Goal: Task Accomplishment & Management: Manage account settings

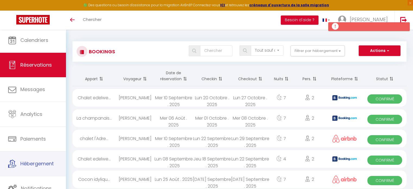
select select "not_cancelled"
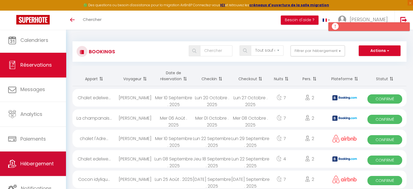
scroll to position [1, 0]
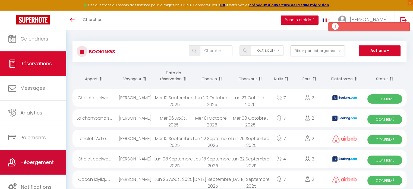
click at [29, 161] on span "Hébergement" at bounding box center [36, 162] width 33 height 7
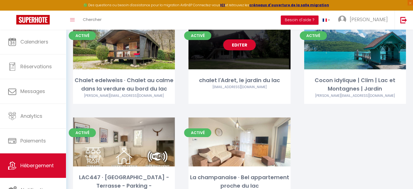
click at [243, 47] on link "Editer" at bounding box center [239, 44] width 33 height 11
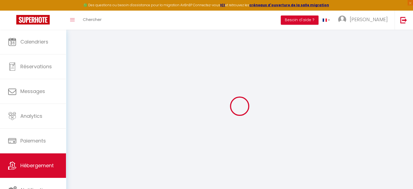
select select "+ 19 %"
select select
checkbox input "false"
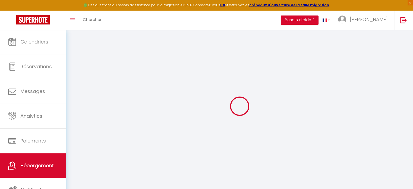
checkbox input "false"
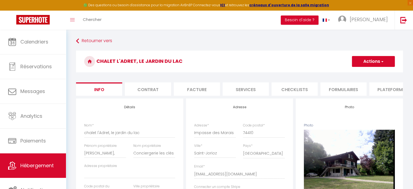
click at [344, 90] on li "Formulaires" at bounding box center [344, 88] width 46 height 13
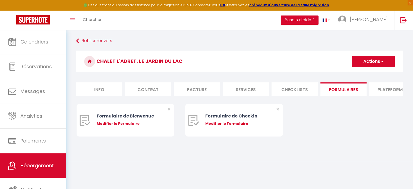
click at [384, 90] on li "Plateformes" at bounding box center [393, 88] width 46 height 13
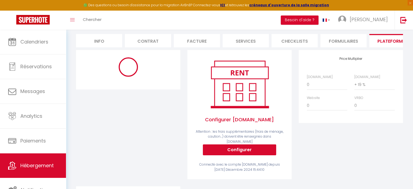
scroll to position [49, 0]
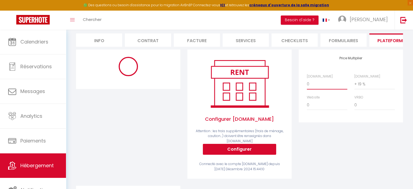
click at [313, 89] on select "0 + 1 % + 2 % + 3 % + 4 % + 5 % + 6 % + 7 % + 8 % + 9 %" at bounding box center [327, 84] width 40 height 10
select select "180"
select select
select select "EUR"
select select
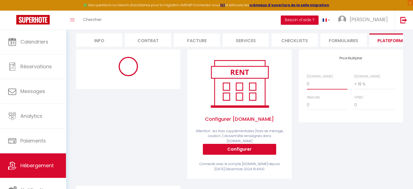
select select "18826-976834733663079040"
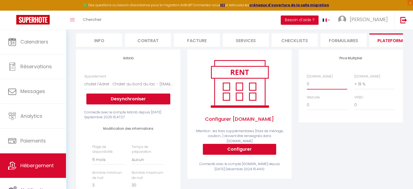
select select "+ 13 %"
click at [307, 83] on select "0 + 1 % + 2 % + 3 % + 4 % + 5 % + 6 % + 7 % + 8 % + 9 %" at bounding box center [327, 84] width 40 height 10
select select
click at [321, 87] on select "0 + 1 % + 2 % + 3 % + 4 % + 5 % + 6 % + 7 % + 8 % + 9 %" at bounding box center [327, 84] width 40 height 10
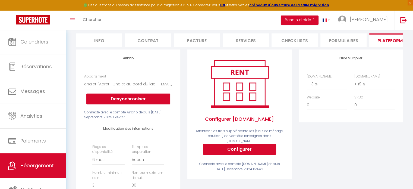
click at [362, 151] on div "Price Multiplier Airbnb.com 0 + 1 % + 2 % + 3 % + 4 % + 5 % + 6 % + 7 %" at bounding box center [350, 167] width 111 height 236
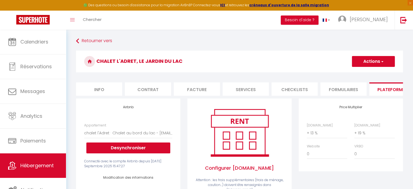
click at [362, 64] on button "Actions" at bounding box center [373, 61] width 43 height 11
click at [362, 69] on ul "Enregistrer" at bounding box center [373, 73] width 43 height 10
click at [366, 62] on button "Actions" at bounding box center [373, 61] width 43 height 11
click at [364, 74] on link "Enregistrer" at bounding box center [373, 73] width 43 height 7
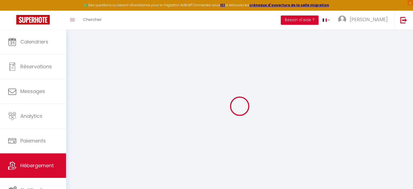
select select "180"
select select
select select "EUR"
select select
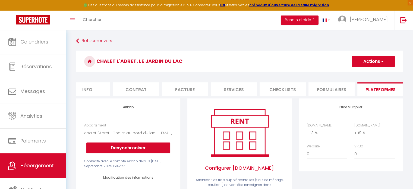
click at [377, 63] on button "Actions" at bounding box center [373, 61] width 43 height 11
click at [368, 71] on link "Enregistrer" at bounding box center [373, 73] width 43 height 7
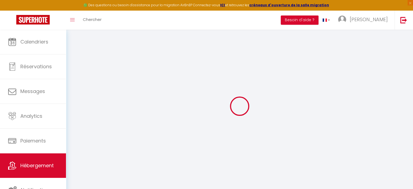
select select "180"
select select
select select "EUR"
select select
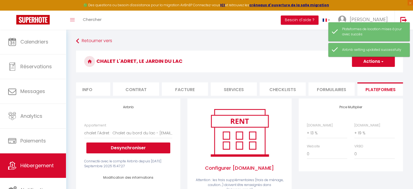
click at [336, 90] on li "Formulaires" at bounding box center [332, 88] width 46 height 13
select select
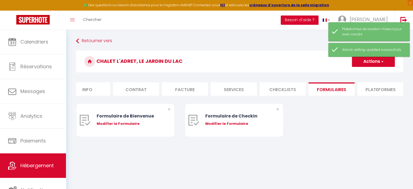
click at [367, 87] on li "Plateformes" at bounding box center [381, 88] width 46 height 13
select select
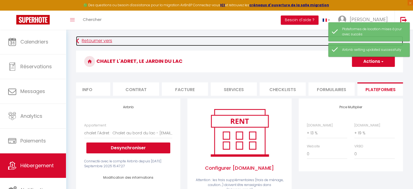
click at [93, 41] on link "Retourner vers" at bounding box center [239, 41] width 327 height 10
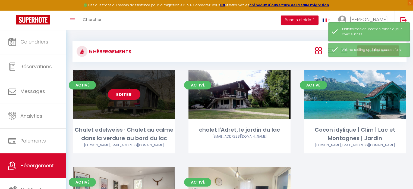
click at [125, 93] on link "Editer" at bounding box center [124, 94] width 33 height 11
select select "3"
select select "2"
select select "1"
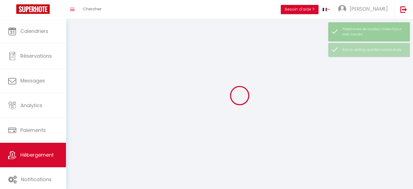
select select
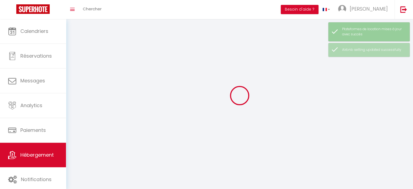
select select
checkbox input "false"
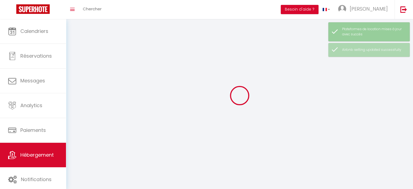
select select
select select "1"
select select "28"
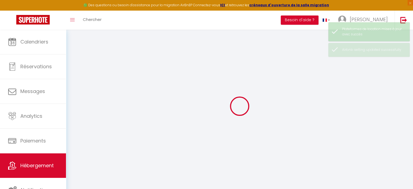
select select
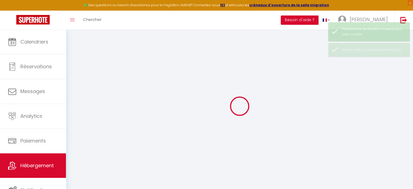
select select
checkbox input "false"
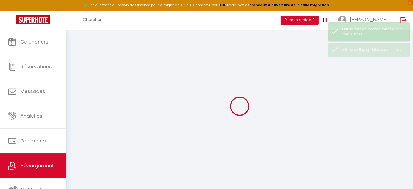
select select
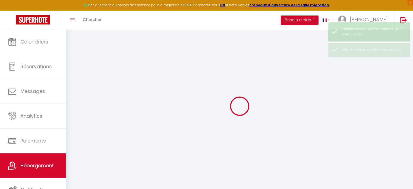
select select
checkbox input "false"
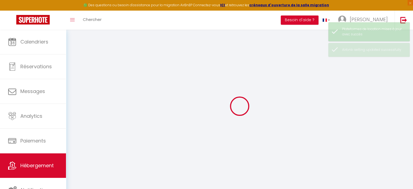
checkbox input "false"
select select
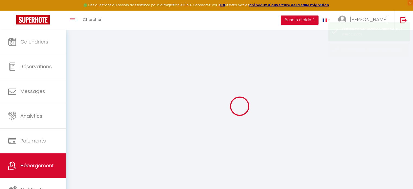
select select
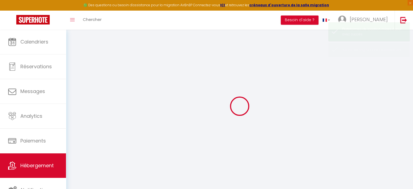
select select
checkbox input "false"
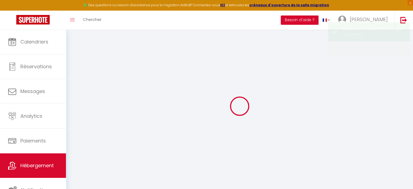
select select
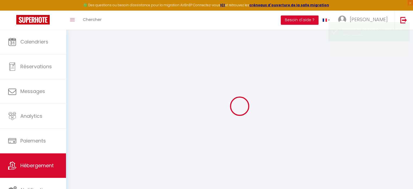
select select
checkbox input "false"
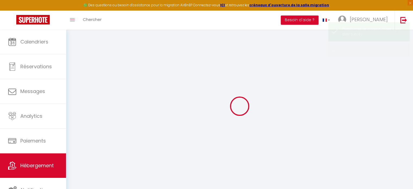
checkbox input "false"
select select
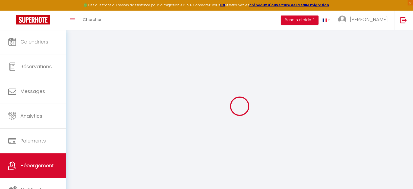
type input "Chalet edelweiss · Chalet au calme dans la verdure au bord du lac"
type input "Mathilde,"
type input "Conciergerie les clés du lac"
select select "houses"
select select "2"
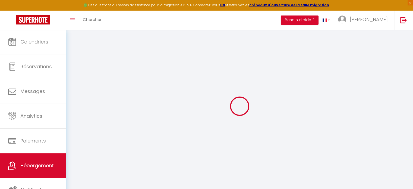
type input "90"
type input "80"
select select
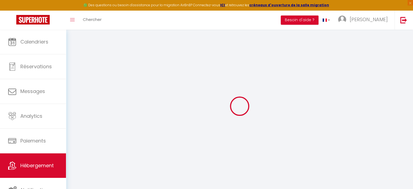
select select "+ 17 %"
select select "16:00"
select select "22:00"
select select "10:00"
select select "30"
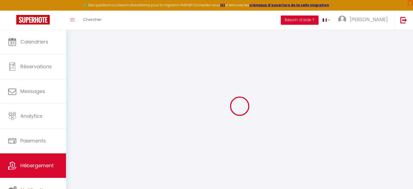
select select "120"
select select "11:00"
select select
checkbox input "false"
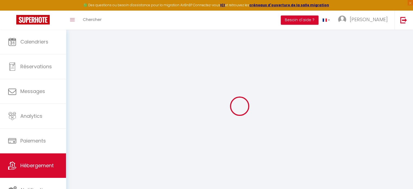
checkbox input "false"
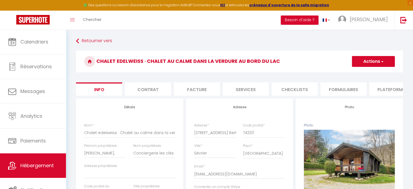
click at [383, 91] on li "Plateformes" at bounding box center [393, 88] width 46 height 13
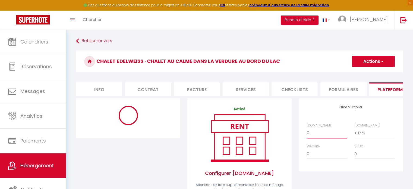
click at [311, 138] on select "0 + 1 % + 2 % + 3 % + 4 % + 5 % + 6 % + 7 % + 8 % + 9 %" at bounding box center [327, 133] width 40 height 10
select select "270"
select select
select select "EUR"
select select
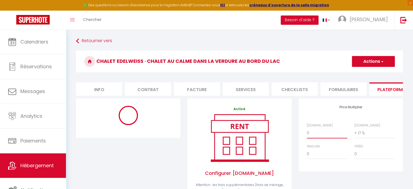
select select "18822-15394185"
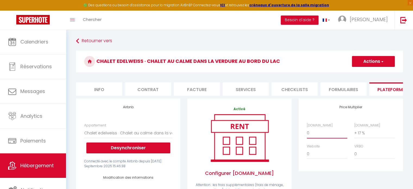
select select "+ 13 %"
click at [307, 132] on select "0 + 1 % + 2 % + 3 % + 4 % + 5 % + 6 % + 7 % + 8 % + 9 %" at bounding box center [327, 133] width 40 height 10
select select
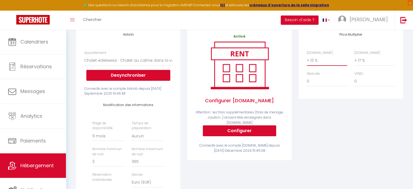
scroll to position [73, 0]
click at [140, 141] on select "Aucun 1 nuit avant et après chaque réservation 2 nuits avant et après chaque ré…" at bounding box center [148, 135] width 32 height 10
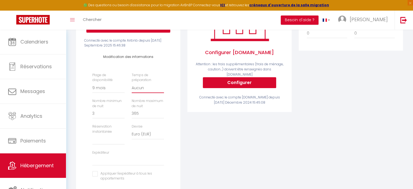
scroll to position [123, 0]
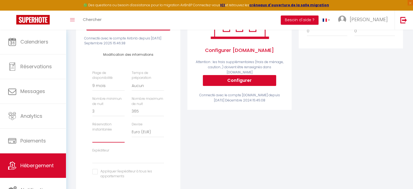
click at [108, 141] on select "Activée Demander des évaluations positives" at bounding box center [108, 137] width 32 height 10
select select "well_reviewed_guests"
click at [92, 136] on select "Activée Demander des évaluations positives" at bounding box center [108, 137] width 32 height 10
select select
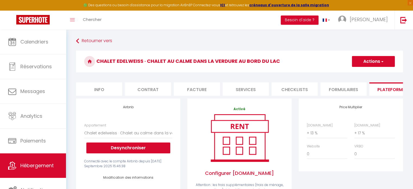
click at [379, 60] on button "Actions" at bounding box center [373, 61] width 43 height 11
click at [364, 77] on ul "Enregistrer" at bounding box center [373, 73] width 43 height 10
click at [374, 65] on button "Actions" at bounding box center [373, 61] width 43 height 11
click at [359, 73] on link "Enregistrer" at bounding box center [373, 73] width 43 height 7
select select "270"
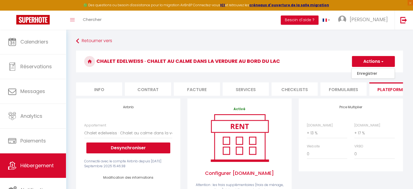
select select "well_reviewed_guests"
select select "EUR"
select select
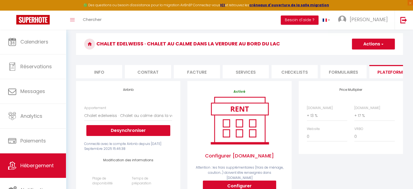
scroll to position [17, 0]
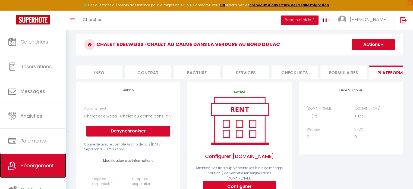
click at [40, 159] on link "Hébergement" at bounding box center [33, 165] width 66 height 24
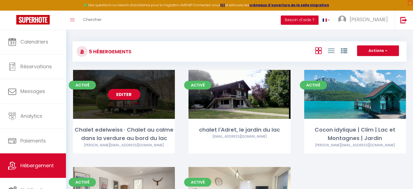
click at [130, 91] on link "Editer" at bounding box center [124, 94] width 33 height 11
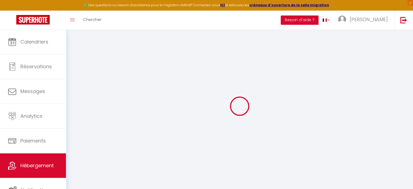
select select "18822-15394185"
select select "+ 13 %"
select select "+ 17 %"
select select
checkbox input "false"
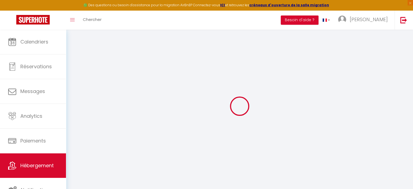
checkbox input "false"
select select "16:00"
select select "22:00"
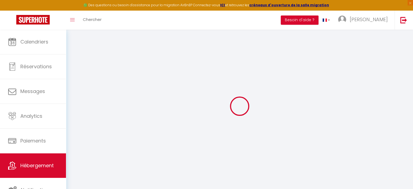
select select "10:00"
select select "30"
select select "120"
select select "11:00"
select select "270"
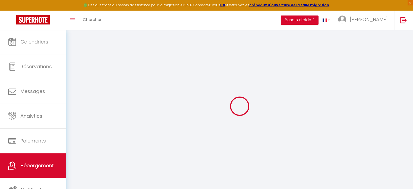
select select "well_reviewed_guests"
select select "EUR"
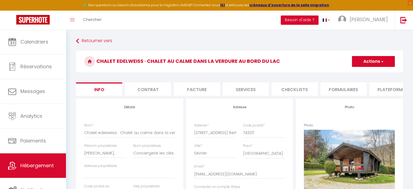
click at [380, 95] on li "Plateformes" at bounding box center [393, 88] width 46 height 13
select select
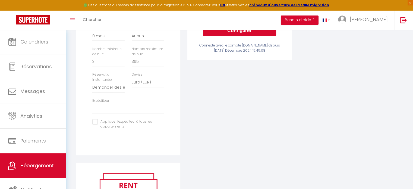
scroll to position [173, 0]
click at [115, 111] on select "mapdka@aol.com christine@annoot.fr michel.sbardella@wanadoo.fr joserey@free.fr …" at bounding box center [128, 108] width 72 height 10
click at [203, 111] on div "Activé Configurer Booking.com Attention : les frais supplémentaires (frais de m…" at bounding box center [239, 44] width 111 height 236
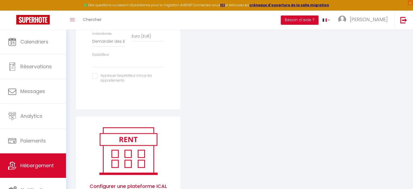
scroll to position [218, 0]
click at [108, 66] on select "mapdka@aol.com christine@annoot.fr michel.sbardella@wanadoo.fr joserey@free.fr …" at bounding box center [128, 62] width 72 height 10
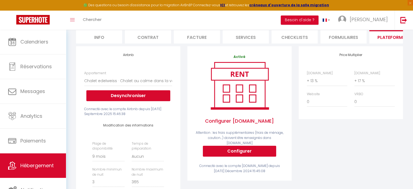
scroll to position [0, 0]
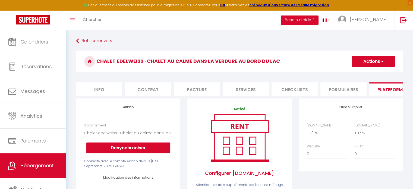
click at [374, 62] on button "Actions" at bounding box center [373, 61] width 43 height 11
click at [369, 73] on link "Enregistrer" at bounding box center [373, 73] width 43 height 7
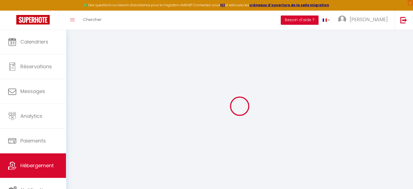
select select "270"
select select "well_reviewed_guests"
select select "EUR"
select select
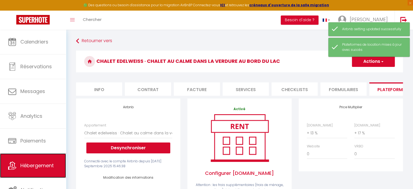
click at [38, 166] on span "Hébergement" at bounding box center [36, 165] width 33 height 7
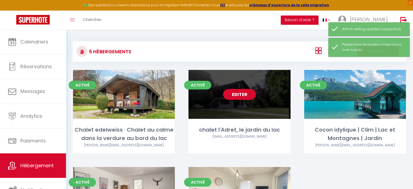
click at [243, 98] on link "Editer" at bounding box center [239, 94] width 33 height 11
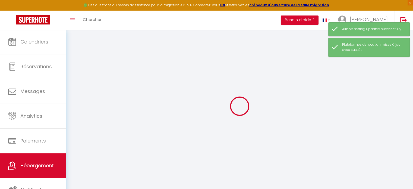
select select "18826-976834733663079040"
select select "+ 13 %"
select select "+ 19 %"
select select
checkbox input "false"
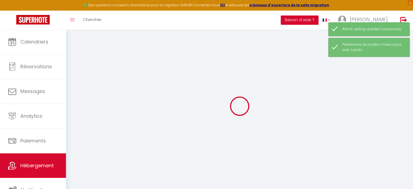
checkbox input "false"
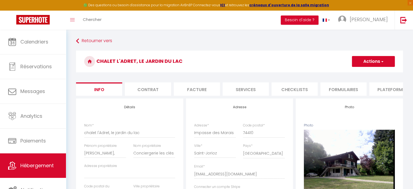
click at [385, 91] on li "Plateformes" at bounding box center [393, 88] width 46 height 13
select select
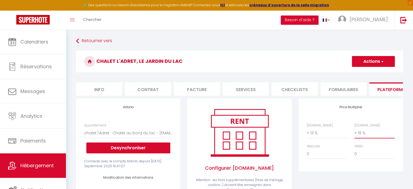
click at [361, 136] on select "0 + 1 % + 2 % + 3 % + 4 % + 5 % + 6 % + 7 % + 8 % + 9 %" at bounding box center [375, 133] width 40 height 10
select select "+ 17 %"
click at [355, 132] on select "0 + 1 % + 2 % + 3 % + 4 % + 5 % + 6 % + 7 % + 8 % + 9 %" at bounding box center [375, 133] width 40 height 10
select select
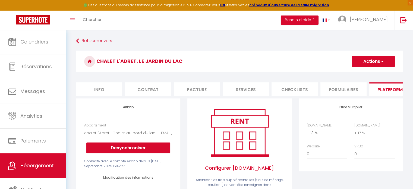
click at [370, 60] on button "Actions" at bounding box center [373, 61] width 43 height 11
click at [362, 71] on link "Enregistrer" at bounding box center [373, 73] width 43 height 7
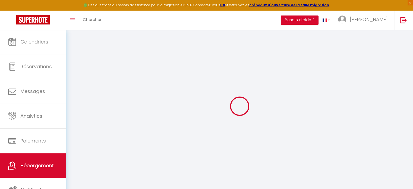
select select "180"
select select
select select "EUR"
select select
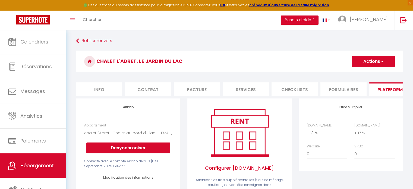
click at [378, 67] on button "Actions" at bounding box center [373, 61] width 43 height 11
click at [361, 73] on link "Enregistrer" at bounding box center [373, 73] width 43 height 7
select select "180"
select select
select select "EUR"
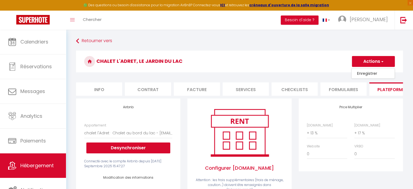
select select
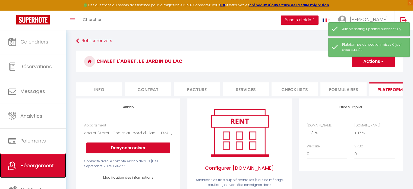
click at [41, 170] on link "Hébergement" at bounding box center [33, 165] width 66 height 24
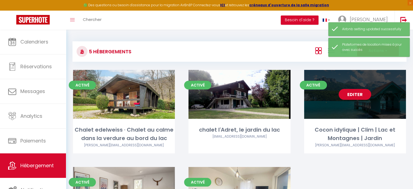
click at [361, 98] on link "Editer" at bounding box center [355, 94] width 33 height 11
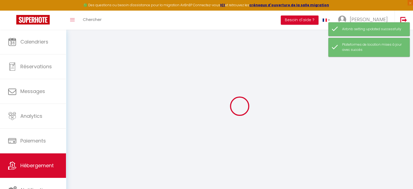
select select "+ 17 %"
select select
checkbox input "false"
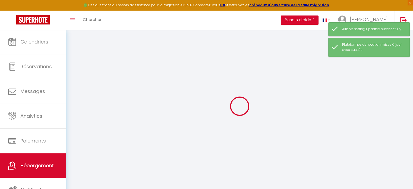
checkbox input "false"
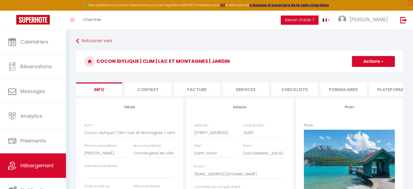
click at [387, 88] on li "Plateformes" at bounding box center [393, 88] width 46 height 13
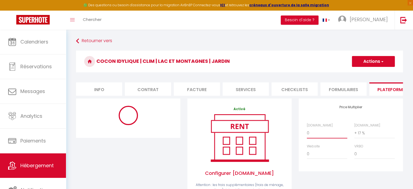
click at [320, 137] on select "0 + 1 % + 2 % + 3 % + 4 % + 5 % + 6 % + 7 % + 8 % + 9 %" at bounding box center [327, 133] width 40 height 10
select select "+ 13 %"
click at [307, 132] on select "0 + 1 % + 2 % + 3 % + 4 % + 5 % + 6 % + 7 % + 8 % + 9 %" at bounding box center [327, 133] width 40 height 10
select select
select select "EUR"
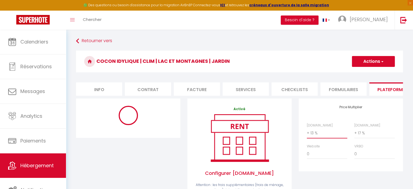
select select
select select "18825-1162912726863540684"
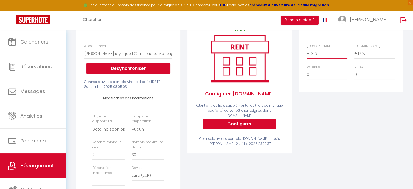
scroll to position [81, 0]
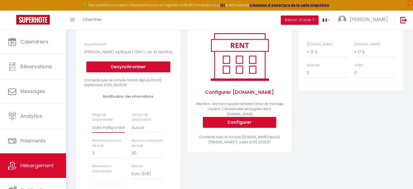
click at [109, 133] on select "Date indisponible par defaut 1 mois 3 mois 6 mois 9 mois 12 mois 24 mois" at bounding box center [108, 127] width 32 height 10
select select "270"
click at [92, 126] on select "Date indisponible par defaut 1 mois 3 mois 6 mois 9 mois 12 mois 24 mois" at bounding box center [108, 127] width 32 height 10
select select
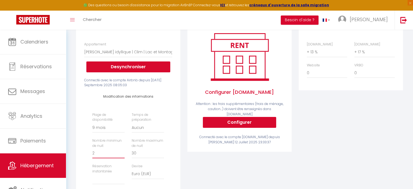
click at [98, 158] on input "2" at bounding box center [108, 153] width 32 height 10
select select
type input "3"
select select
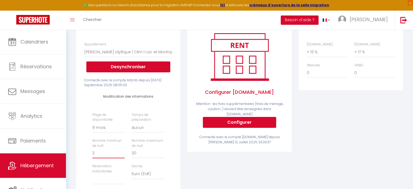
select select
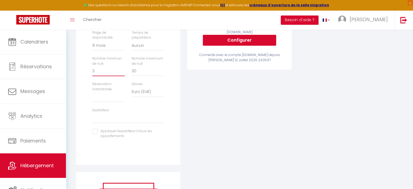
type input "3"
click at [100, 102] on select "Activée Demander des évaluations positives" at bounding box center [108, 97] width 32 height 10
click at [201, 115] on div "Activé Configurer Booking.com Attention : les frais supplémentaires (frais de m…" at bounding box center [239, 53] width 111 height 236
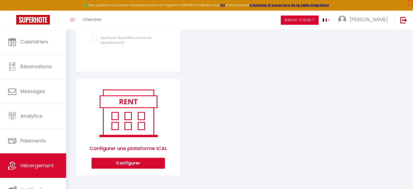
scroll to position [0, 0]
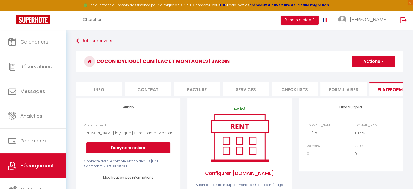
click at [374, 58] on button "Actions" at bounding box center [373, 61] width 43 height 11
click at [364, 71] on link "Enregistrer" at bounding box center [373, 73] width 43 height 7
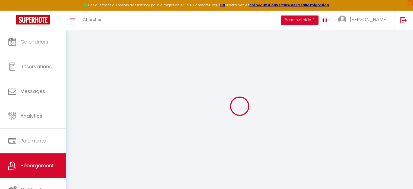
select select "270"
select select
select select "EUR"
select select
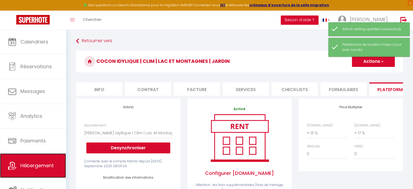
click at [33, 171] on link "Hébergement" at bounding box center [33, 165] width 66 height 24
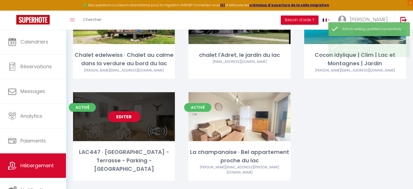
scroll to position [81, 0]
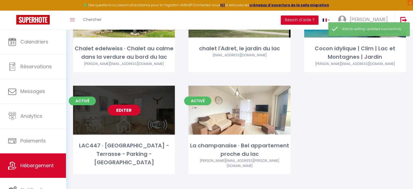
click at [127, 120] on div "Editer" at bounding box center [124, 110] width 102 height 49
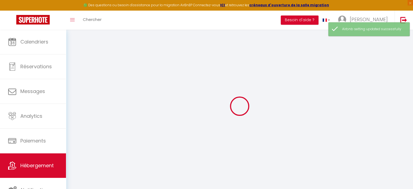
select select "+ 17 %"
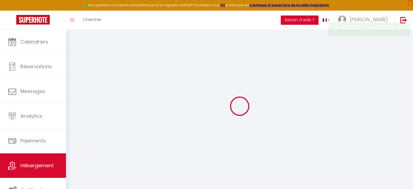
select select
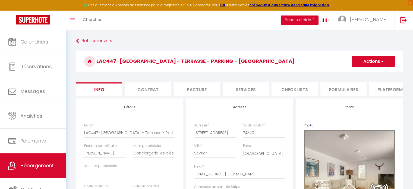
click at [383, 89] on li "Plateformes" at bounding box center [393, 88] width 46 height 13
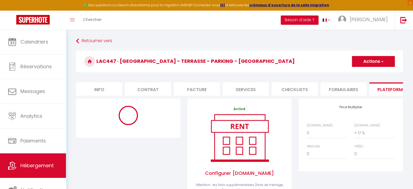
scroll to position [16, 0]
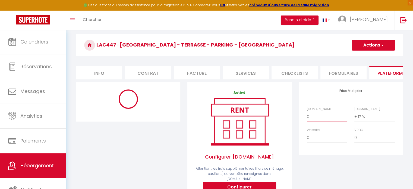
click at [318, 122] on select "0 + 1 % + 2 % + 3 % + 4 % + 5 % + 6 % + 7 % + 8 % + 9 %" at bounding box center [327, 116] width 40 height 10
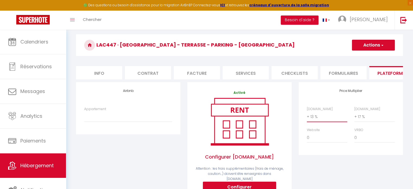
click at [307, 115] on select "0 + 1 % + 2 % + 3 % + 4 % + 5 % + 6 % + 7 % + 8 % + 9 %" at bounding box center [327, 116] width 40 height 10
click at [132, 121] on select "Chalet edelweiss · Chalet au calme dans la verdure au bord du lac - christine@a…" at bounding box center [128, 116] width 88 height 10
click at [84, 115] on select "Chalet edelweiss · Chalet au calme dans la verdure au bord du lac - christine@a…" at bounding box center [128, 116] width 88 height 10
click at [133, 157] on div "Airbnb Appartement Chalet edelweiss · Chalet au calme dans la verdure au bord d…" at bounding box center [128, 152] width 111 height 141
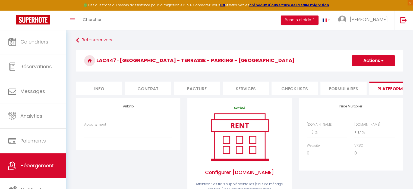
scroll to position [1, 0]
click at [385, 64] on button "Actions" at bounding box center [373, 60] width 43 height 11
click at [370, 74] on link "Enregistrer" at bounding box center [373, 72] width 43 height 7
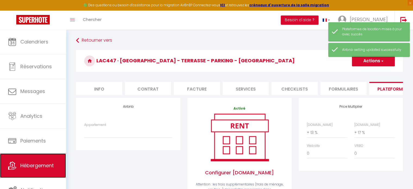
click at [18, 169] on link "Hébergement" at bounding box center [33, 165] width 66 height 24
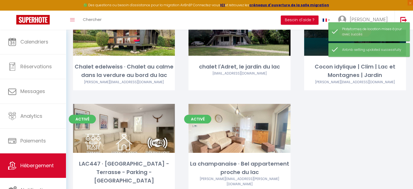
scroll to position [64, 0]
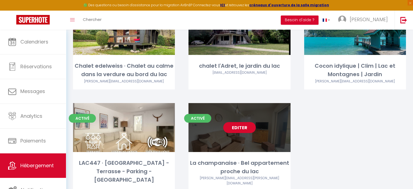
click at [237, 132] on link "Editer" at bounding box center [239, 127] width 33 height 11
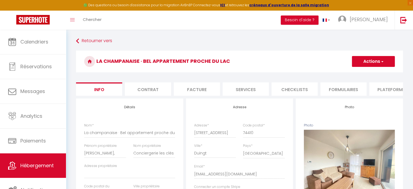
click at [383, 90] on li "Plateformes" at bounding box center [393, 88] width 46 height 13
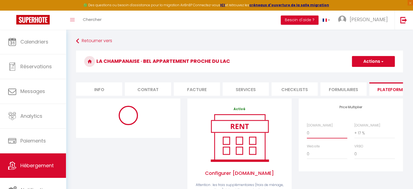
click at [321, 138] on select "0 + 1 % + 2 % + 3 % + 4 % + 5 % + 6 % + 7 % + 8 % + 9 %" at bounding box center [327, 133] width 40 height 10
click at [307, 132] on select "0 + 1 % + 2 % + 3 % + 4 % + 5 % + 6 % + 7 % + 8 % + 9 %" at bounding box center [327, 133] width 40 height 10
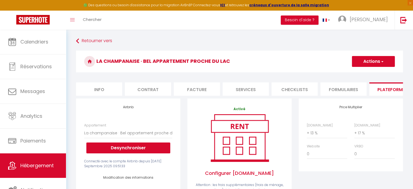
click at [376, 62] on button "Actions" at bounding box center [373, 61] width 43 height 11
click at [367, 73] on link "Enregistrer" at bounding box center [373, 73] width 43 height 7
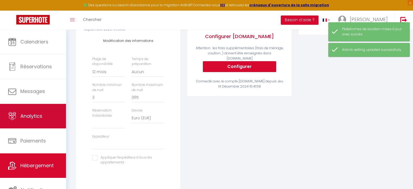
scroll to position [1, 0]
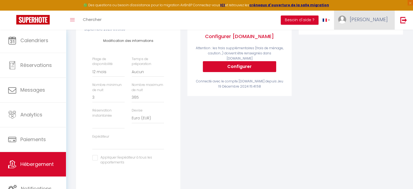
click at [375, 22] on span "[PERSON_NAME]" at bounding box center [369, 19] width 38 height 7
click at [373, 37] on link "Paramètres" at bounding box center [373, 37] width 40 height 9
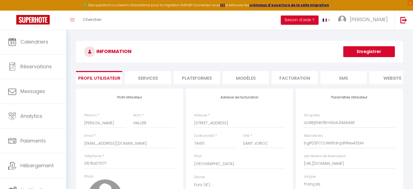
click at [185, 82] on li "Plateformes" at bounding box center [197, 77] width 46 height 13
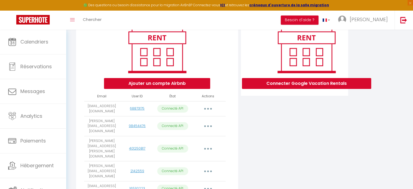
scroll to position [103, 0]
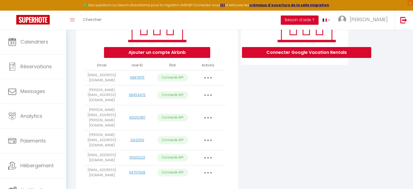
click at [209, 168] on button "button" at bounding box center [208, 172] width 15 height 9
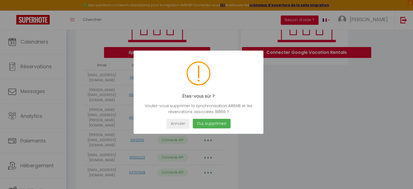
scroll to position [102, 0]
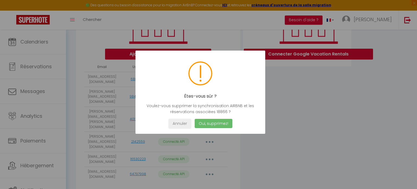
click at [215, 124] on button "Oui, supprimez!" at bounding box center [214, 124] width 38 height 10
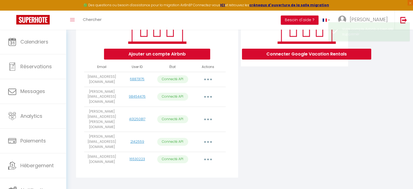
scroll to position [88, 0]
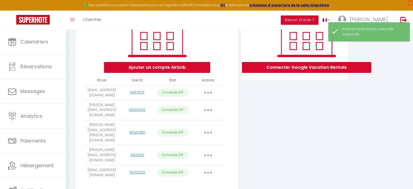
click at [205, 94] on button "button" at bounding box center [208, 92] width 15 height 9
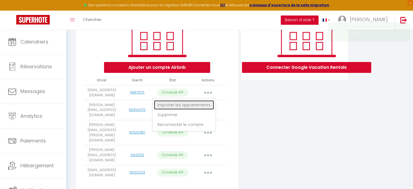
click at [191, 109] on link "Importer les appartements" at bounding box center [184, 104] width 60 height 9
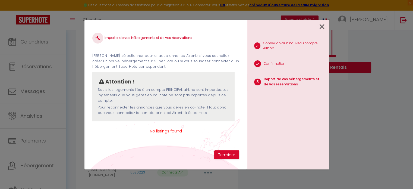
scroll to position [87, 0]
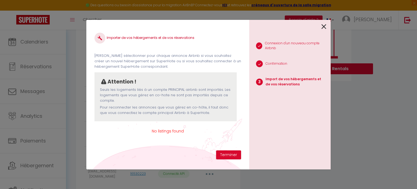
click at [182, 131] on span "No listings found" at bounding box center [168, 131] width 147 height 6
click at [229, 158] on button "Terminer" at bounding box center [228, 154] width 25 height 9
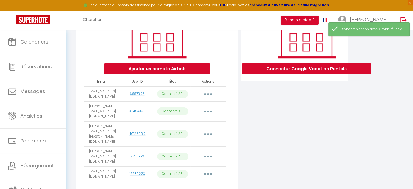
click at [211, 95] on button "button" at bounding box center [208, 94] width 15 height 9
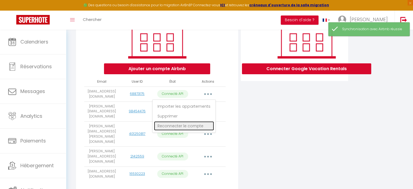
click at [171, 128] on link "Reconnecter le compte" at bounding box center [184, 125] width 60 height 9
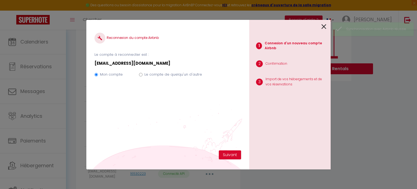
click at [173, 72] on label "Le compte de quelqu'un d'autre" at bounding box center [174, 74] width 58 height 5
click at [143, 73] on input "Le compte de quelqu'un d'autre" at bounding box center [141, 75] width 4 height 4
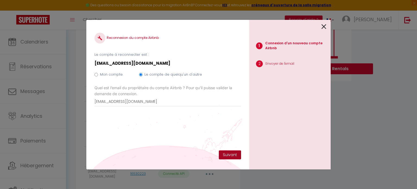
click at [234, 153] on button "Suivant" at bounding box center [230, 154] width 22 height 9
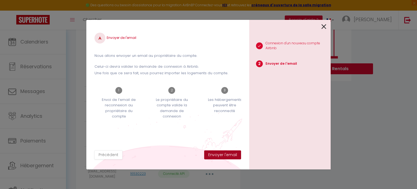
click at [228, 157] on button "Envoyer l'email" at bounding box center [222, 154] width 37 height 9
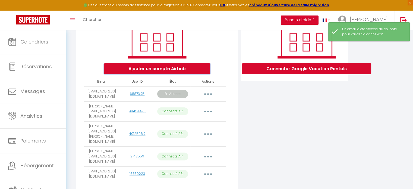
click at [168, 69] on button "Ajouter un compte Airbnb" at bounding box center [157, 68] width 106 height 11
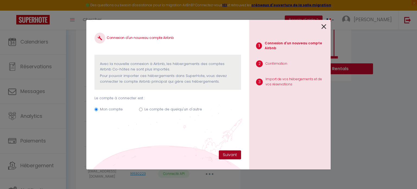
click at [222, 155] on button "Suivant" at bounding box center [230, 154] width 22 height 9
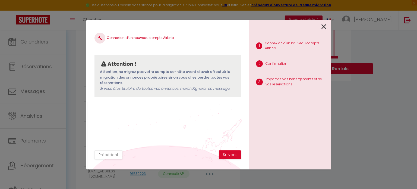
click at [234, 159] on div "Connexion d'un nouveau compte Airbnb Attention ! Attention, ne migrez pas votre…" at bounding box center [167, 94] width 163 height 149
click at [228, 155] on button "Suivant" at bounding box center [230, 154] width 22 height 9
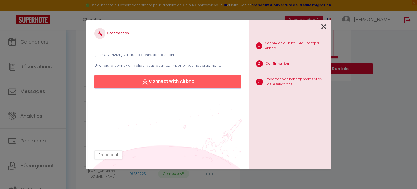
click at [157, 79] on button "Connect with Airbnb" at bounding box center [168, 81] width 147 height 13
click at [324, 31] on link at bounding box center [324, 26] width 5 height 12
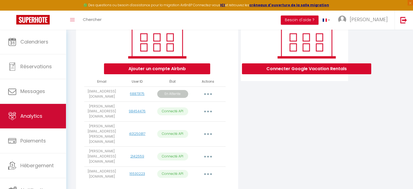
scroll to position [2, 0]
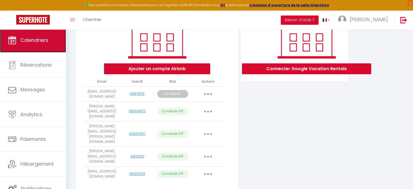
click at [34, 42] on span "Calendriers" at bounding box center [34, 40] width 28 height 7
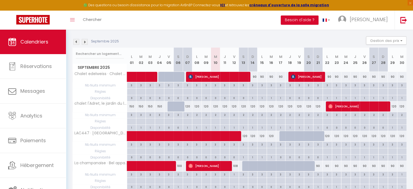
scroll to position [53, 0]
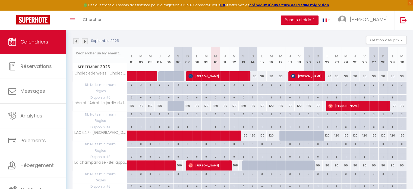
click at [86, 41] on img at bounding box center [85, 41] width 6 height 6
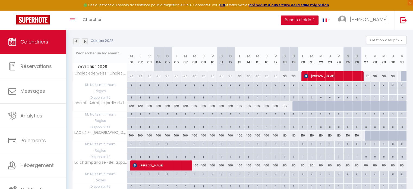
click at [86, 42] on img at bounding box center [85, 41] width 6 height 6
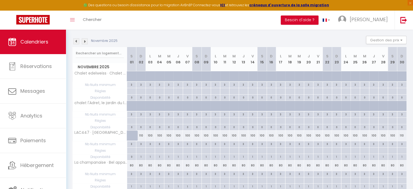
click at [86, 42] on img at bounding box center [85, 41] width 6 height 6
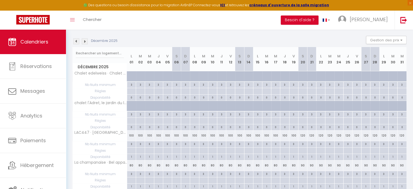
click at [77, 43] on img at bounding box center [76, 41] width 6 height 6
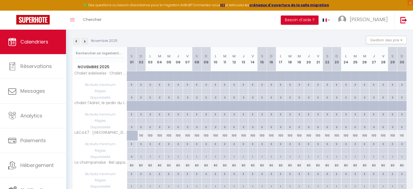
click at [77, 43] on img at bounding box center [76, 41] width 6 height 6
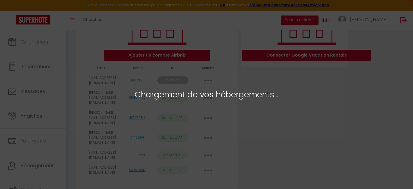
scroll to position [103, 0]
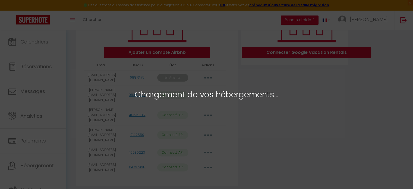
select select "56070"
select select "56750"
select select "63280"
select select "56071"
select select
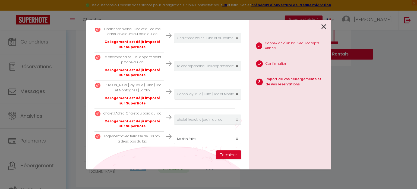
scroll to position [129, 2]
click at [192, 135] on select "Créer un nouvel hébergement Ne rien faire Chalet edelweiss · Chalet au calme da…" at bounding box center [207, 139] width 67 height 10
click at [148, 137] on p "Logement avec terrasse de 100 m2 à deux pas du lac" at bounding box center [132, 139] width 59 height 10
click at [226, 155] on button "Terminer" at bounding box center [228, 154] width 25 height 9
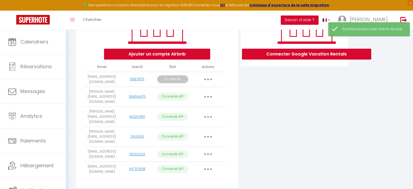
click at [209, 83] on button "button" at bounding box center [208, 79] width 15 height 9
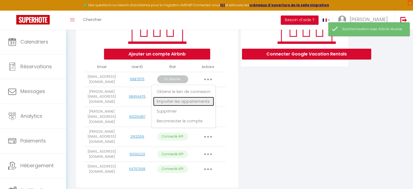
click at [191, 104] on link "Importer les appartements" at bounding box center [183, 101] width 61 height 9
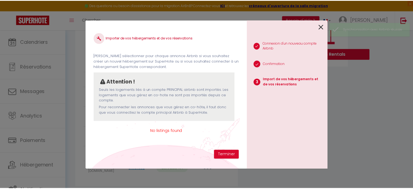
scroll to position [0, 0]
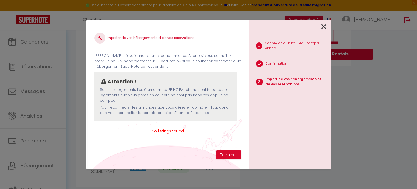
click at [171, 129] on span "No listings found" at bounding box center [168, 131] width 147 height 6
click at [323, 27] on icon at bounding box center [324, 27] width 5 height 8
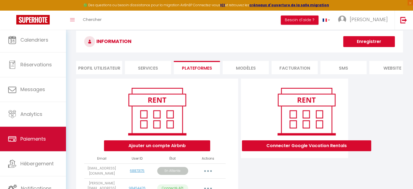
scroll to position [2, 0]
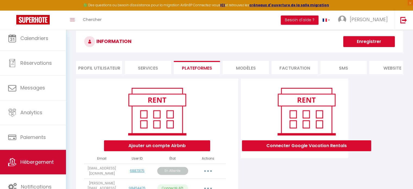
click at [34, 155] on link "Hébergement" at bounding box center [33, 162] width 66 height 24
